Goal: Check status: Check status

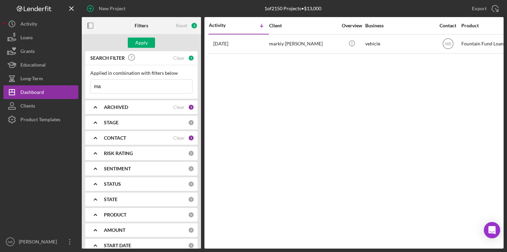
type input "m"
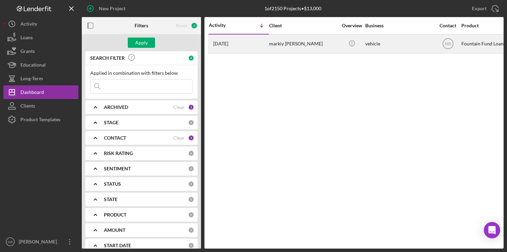
click at [277, 43] on div "markiy [PERSON_NAME]" at bounding box center [303, 44] width 68 height 18
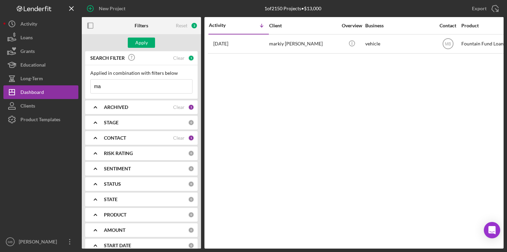
type input "m"
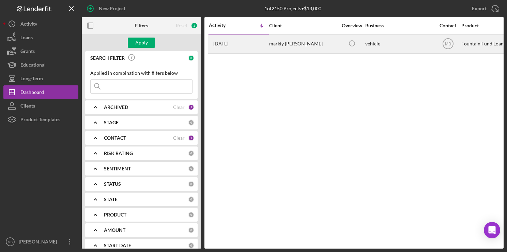
click at [285, 45] on div "markiy [PERSON_NAME]" at bounding box center [303, 44] width 68 height 18
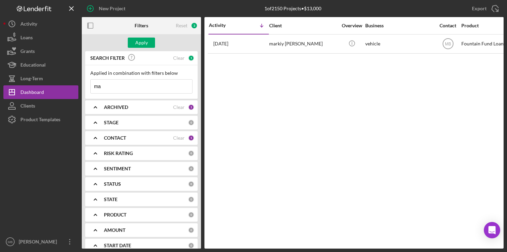
type input "m"
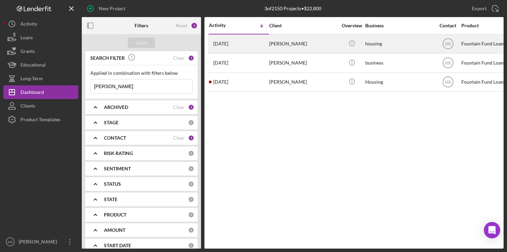
type input "[PERSON_NAME]"
click at [254, 46] on div "[DATE] [PERSON_NAME]" at bounding box center [239, 44] width 60 height 18
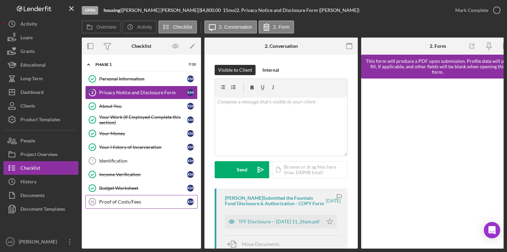
click at [129, 196] on link "Proof of Costs/Fees 10 Proof of Costs/Fees K M" at bounding box center [141, 202] width 113 height 14
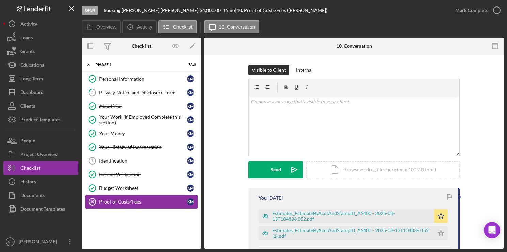
scroll to position [71, 0]
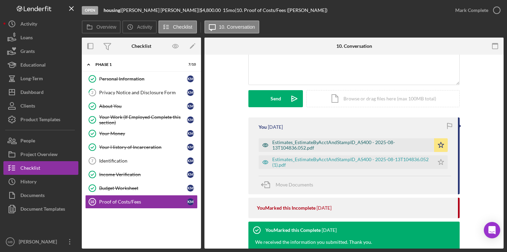
click at [306, 143] on div "Estimates_EstimateByAcctAndStampID_AS400 - 2025-08-13T104836.052.pdf" at bounding box center [351, 144] width 159 height 11
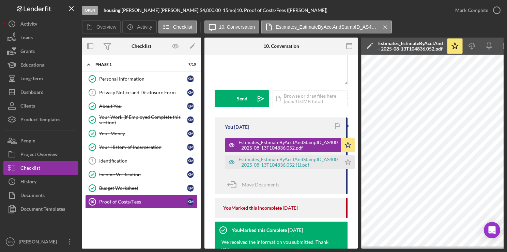
scroll to position [0, 62]
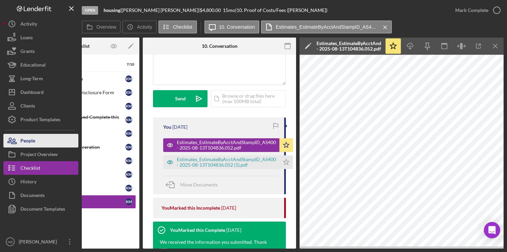
click at [43, 138] on button "People" at bounding box center [40, 141] width 75 height 14
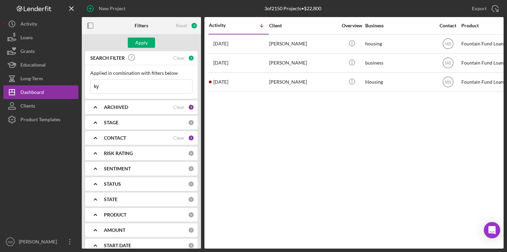
type input "k"
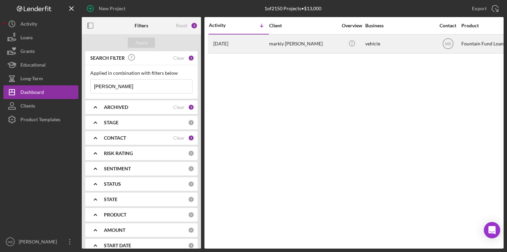
type input "[PERSON_NAME]"
click at [273, 41] on div "markiy [PERSON_NAME]" at bounding box center [303, 44] width 68 height 18
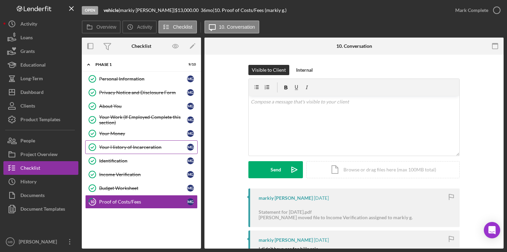
click at [141, 146] on div "Your History of Incarceration" at bounding box center [143, 146] width 88 height 5
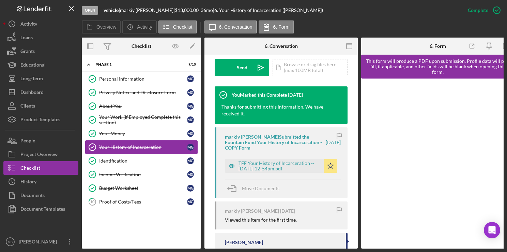
scroll to position [211, 0]
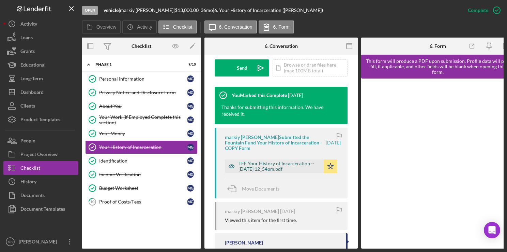
click at [284, 161] on div "TFF Your History of Incarceration -- [DATE] 12_54pm.pdf" at bounding box center [280, 166] width 82 height 11
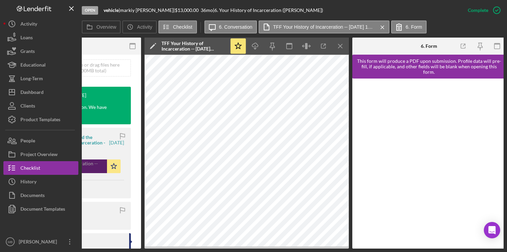
scroll to position [0, 219]
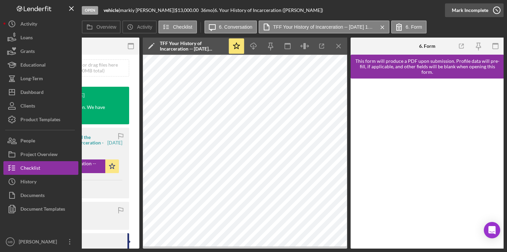
click at [503, 12] on icon "button" at bounding box center [497, 10] width 17 height 17
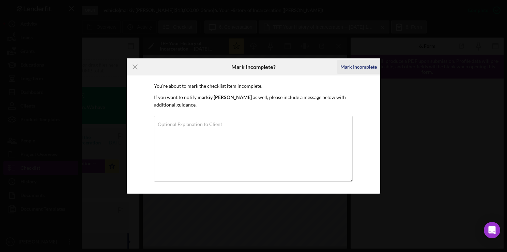
click at [358, 69] on div "Mark Incomplete" at bounding box center [359, 67] width 36 height 14
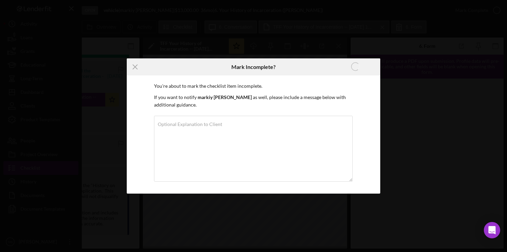
scroll to position [109, 0]
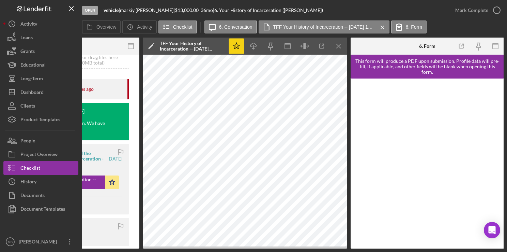
click at [234, 48] on icon "Icon/Star" at bounding box center [236, 46] width 15 height 15
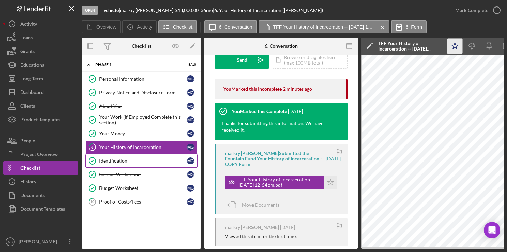
click at [112, 162] on div "Identification" at bounding box center [143, 160] width 88 height 5
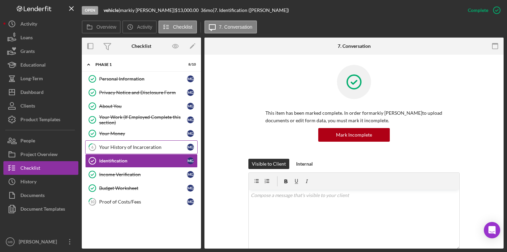
click at [138, 150] on link "6 Your History of Incarceration m g" at bounding box center [141, 147] width 113 height 14
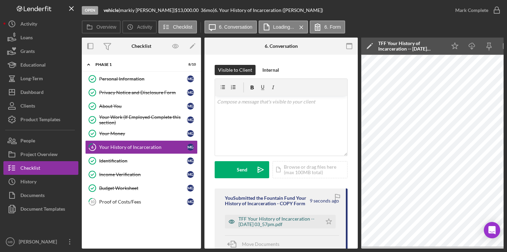
click at [299, 225] on div "TFF Your History of Incarceration -- [DATE] 03_57pm.pdf" at bounding box center [279, 221] width 80 height 11
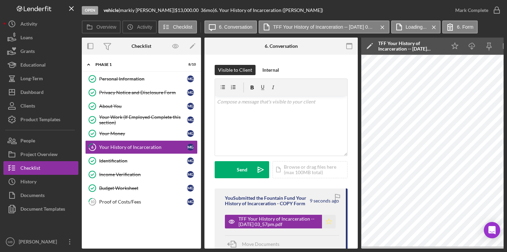
click at [326, 222] on polygon "button" at bounding box center [329, 220] width 6 height 5
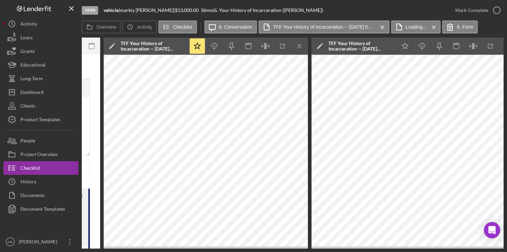
scroll to position [0, 258]
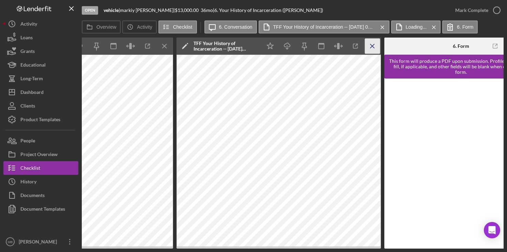
click at [374, 45] on icon "Icon/Menu Close" at bounding box center [372, 46] width 15 height 15
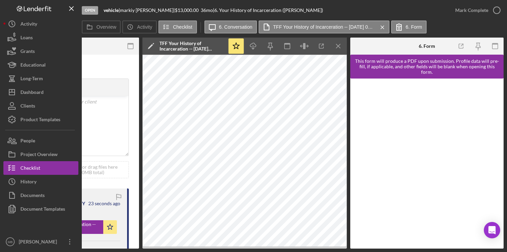
scroll to position [0, 219]
click at [497, 13] on icon "button" at bounding box center [497, 10] width 17 height 17
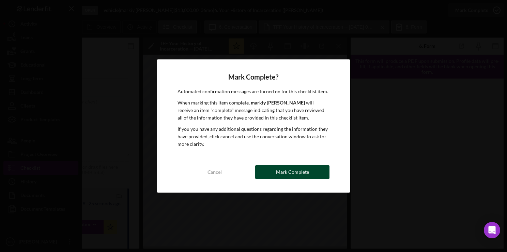
click at [299, 173] on div "Mark Complete" at bounding box center [292, 172] width 33 height 14
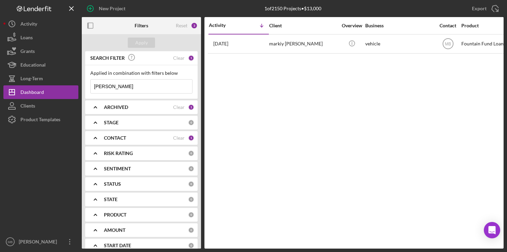
click at [131, 83] on input "[PERSON_NAME]" at bounding box center [142, 86] width 102 height 14
type input "g"
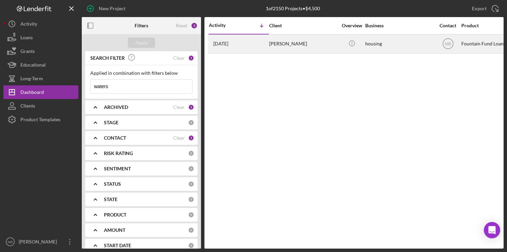
type input "waters"
click at [264, 43] on div "[DATE] [PERSON_NAME]" at bounding box center [239, 44] width 60 height 18
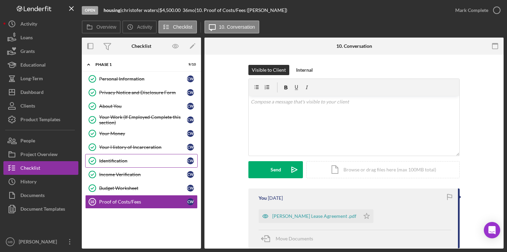
click at [125, 159] on div "Identification" at bounding box center [143, 160] width 88 height 5
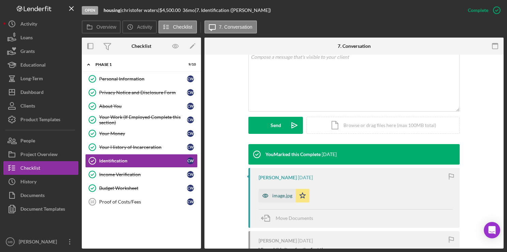
click at [276, 197] on div "image.jpg" at bounding box center [282, 195] width 20 height 5
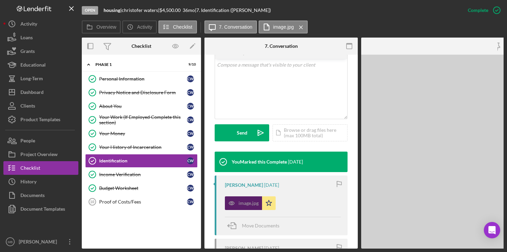
scroll to position [146, 0]
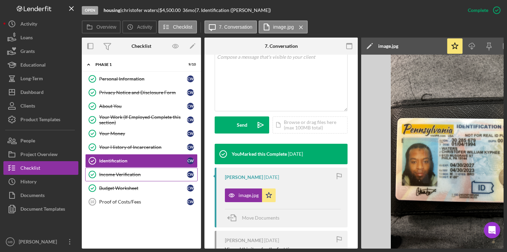
click at [125, 176] on div "Income Verification" at bounding box center [143, 174] width 88 height 5
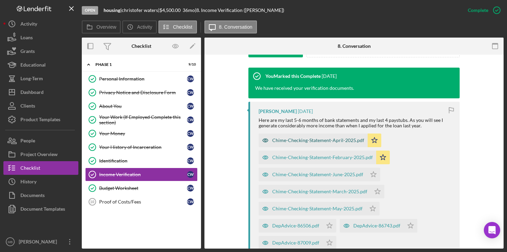
click at [310, 142] on div "Chime-Checking-Statement-April-2025.pdf" at bounding box center [318, 139] width 92 height 5
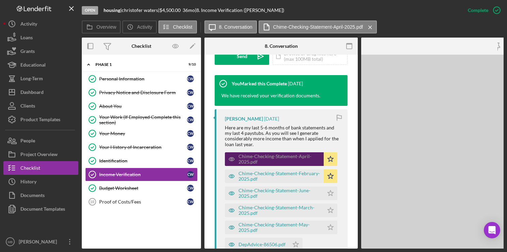
scroll to position [222, 0]
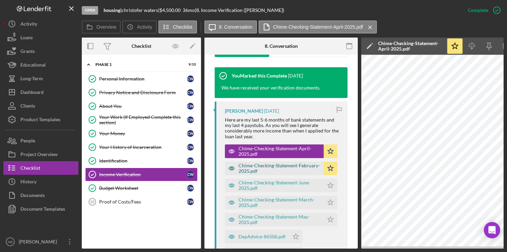
click at [263, 168] on div "Chime-Checking-Statement-February-2025.pdf" at bounding box center [280, 168] width 82 height 11
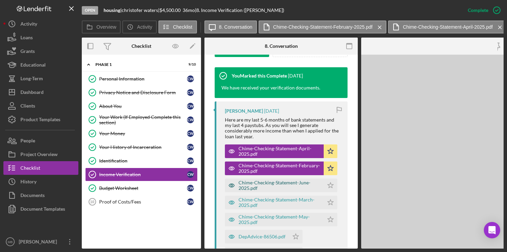
click at [263, 190] on div "Chime-Checking-Statement-June-2025.pdf" at bounding box center [280, 185] width 82 height 11
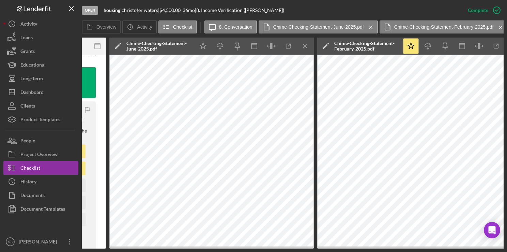
scroll to position [0, 252]
click at [23, 142] on div "People" at bounding box center [27, 141] width 15 height 15
